Goal: Obtain resource: Obtain resource

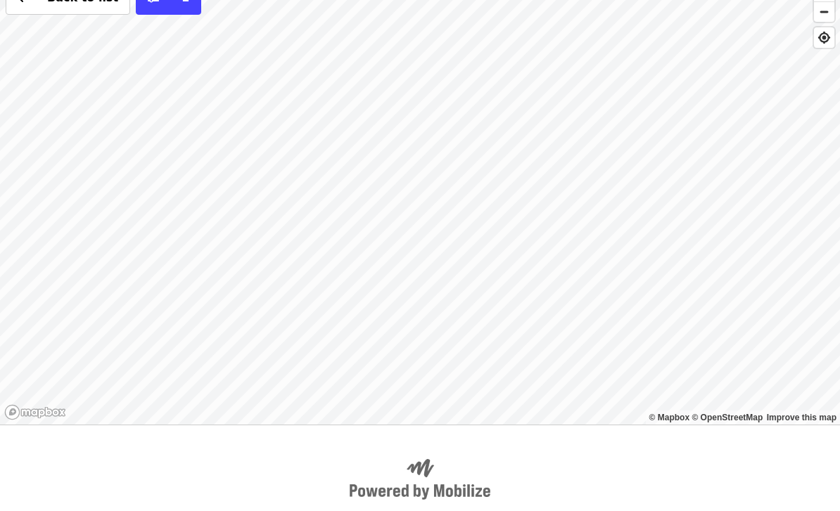
scroll to position [86, 0]
click at [204, 130] on div "Back to list 1" at bounding box center [420, 201] width 840 height 450
click at [250, 159] on span "See 2 actions at this location" at bounding box center [203, 152] width 184 height 13
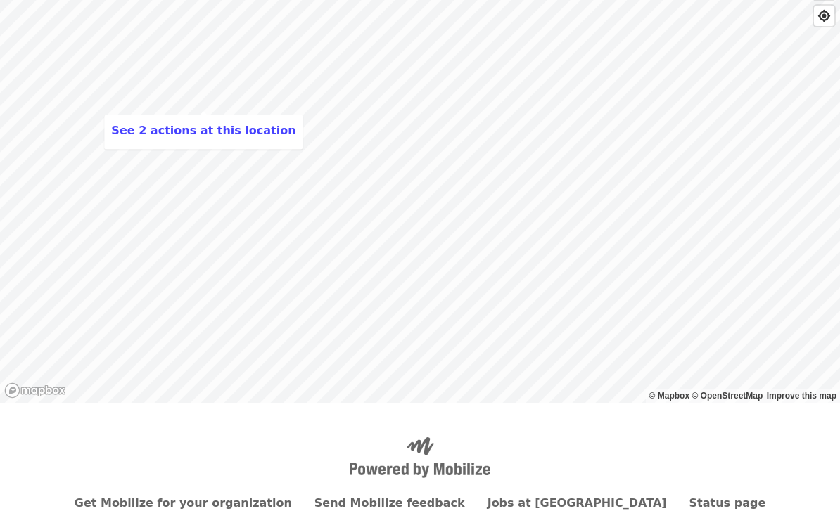
click at [253, 172] on div "See 2 actions at this location Back to list 1" at bounding box center [420, 179] width 840 height 450
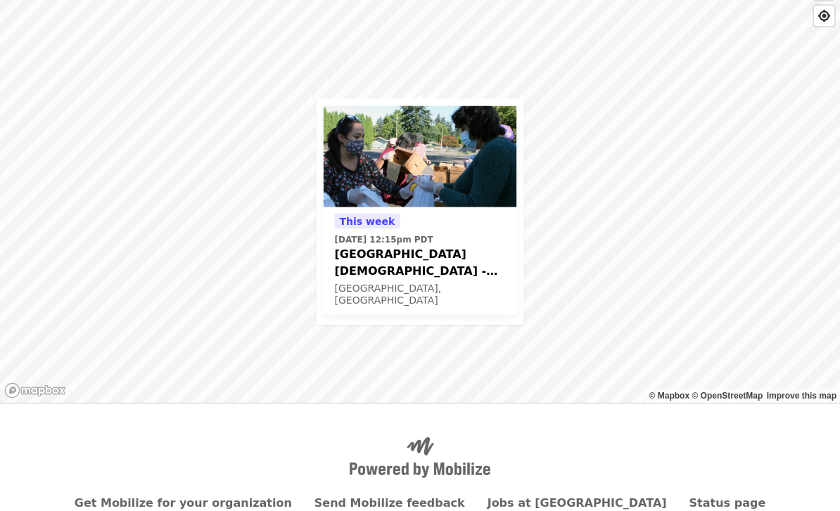
click at [460, 263] on span "[GEOGRAPHIC_DATA][DEMOGRAPHIC_DATA] - Free Food Market (16+)" at bounding box center [420, 263] width 171 height 34
click at [478, 386] on div "This week Thu, Sep 25 @ 12:15pm PDT Beaverton First United Methodist Church - F…" at bounding box center [420, 179] width 840 height 450
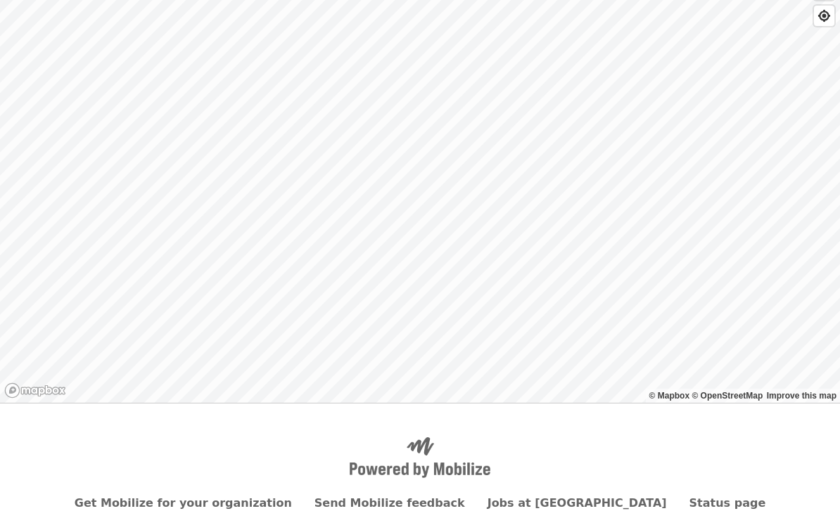
click at [514, 279] on div "Back to list 1" at bounding box center [420, 179] width 840 height 450
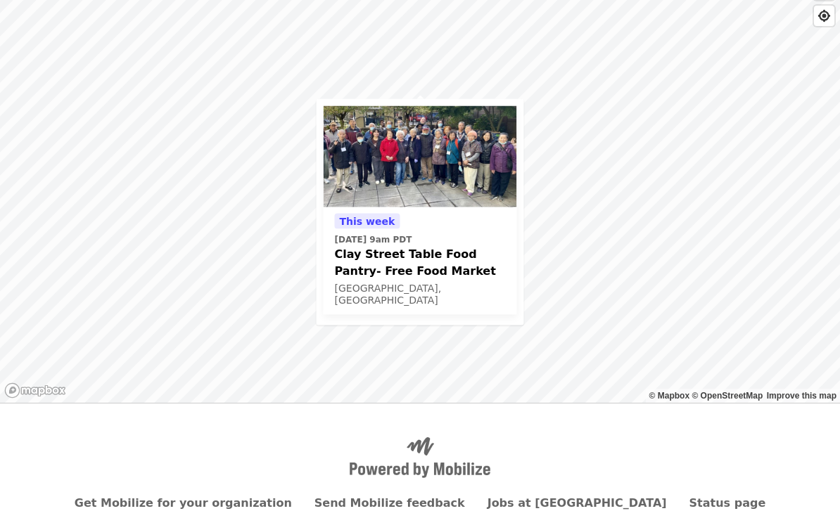
click at [383, 381] on div "This week Thu, Sep 25 @ 9am PDT Clay Street Table Food Pantry- Free Food Market…" at bounding box center [420, 179] width 840 height 450
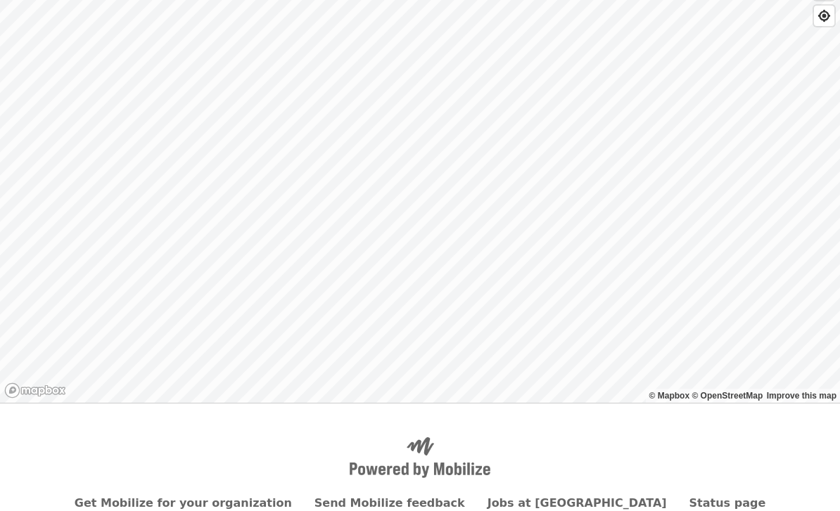
click at [345, 65] on div "Back to list 1" at bounding box center [420, 179] width 840 height 450
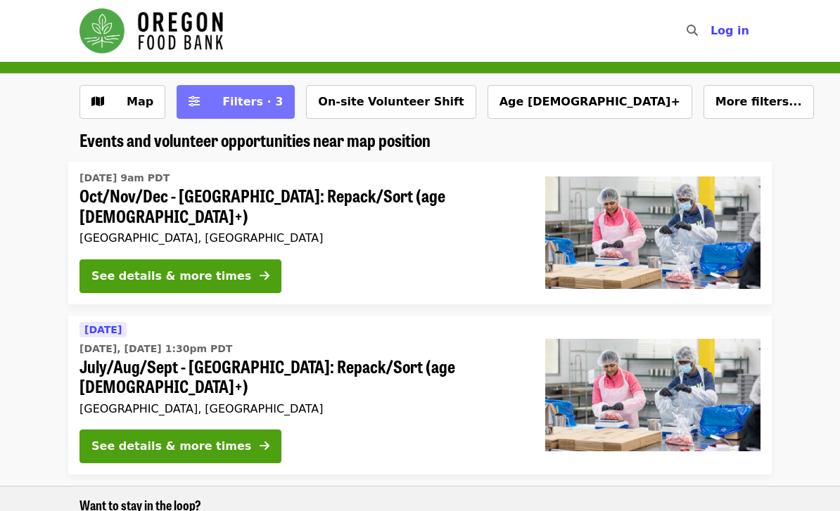
click at [241, 103] on span "Filters · 3" at bounding box center [252, 101] width 61 height 13
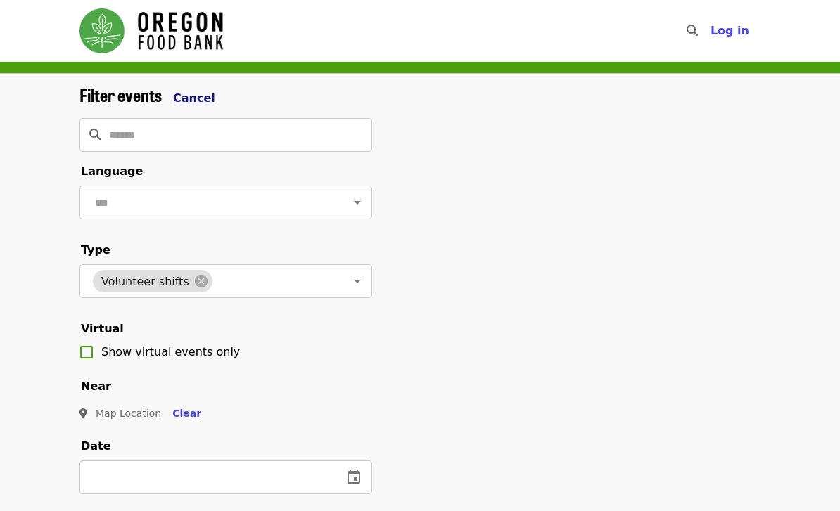
click at [203, 106] on button "Cancel" at bounding box center [194, 98] width 42 height 17
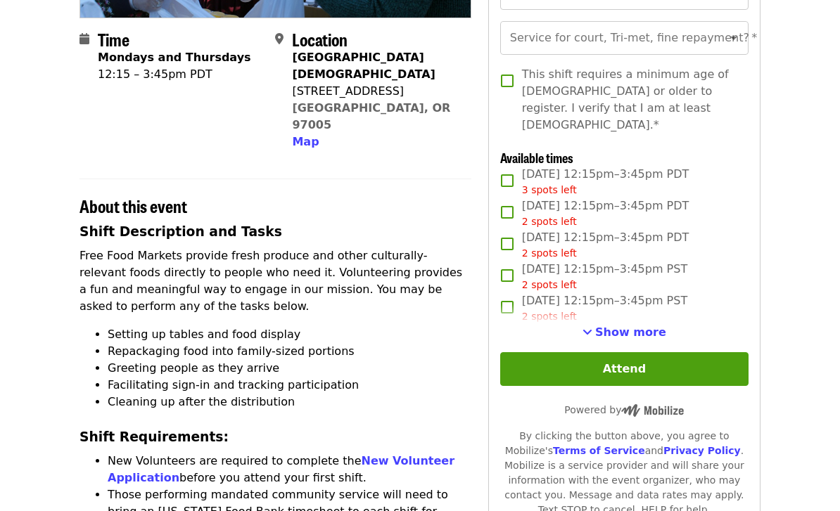
scroll to position [322, 0]
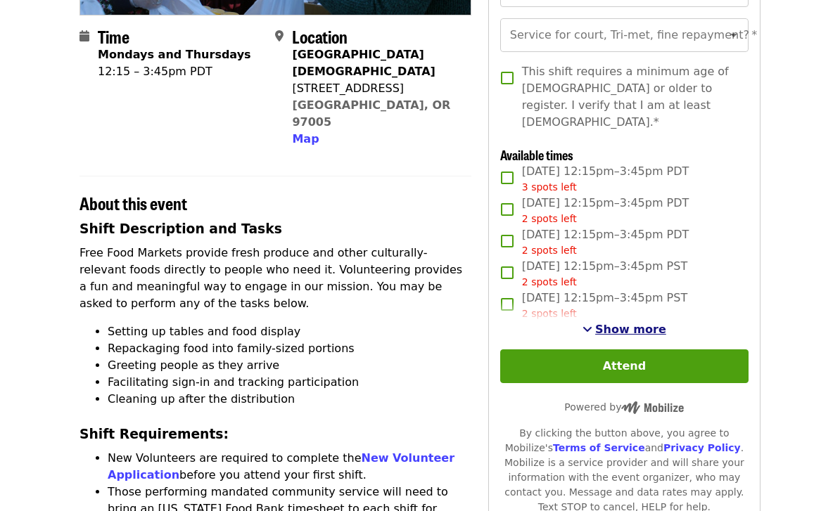
click at [636, 324] on span "Show more" at bounding box center [630, 330] width 71 height 13
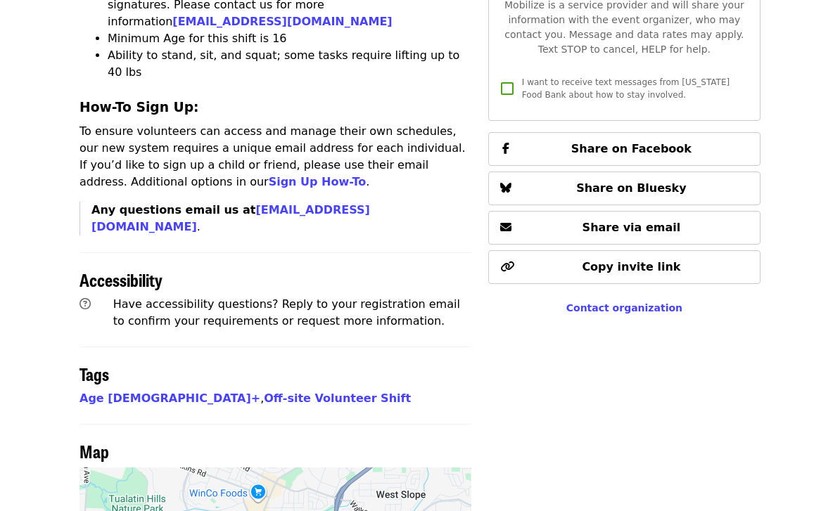
scroll to position [739, 0]
